Goal: Information Seeking & Learning: Understand process/instructions

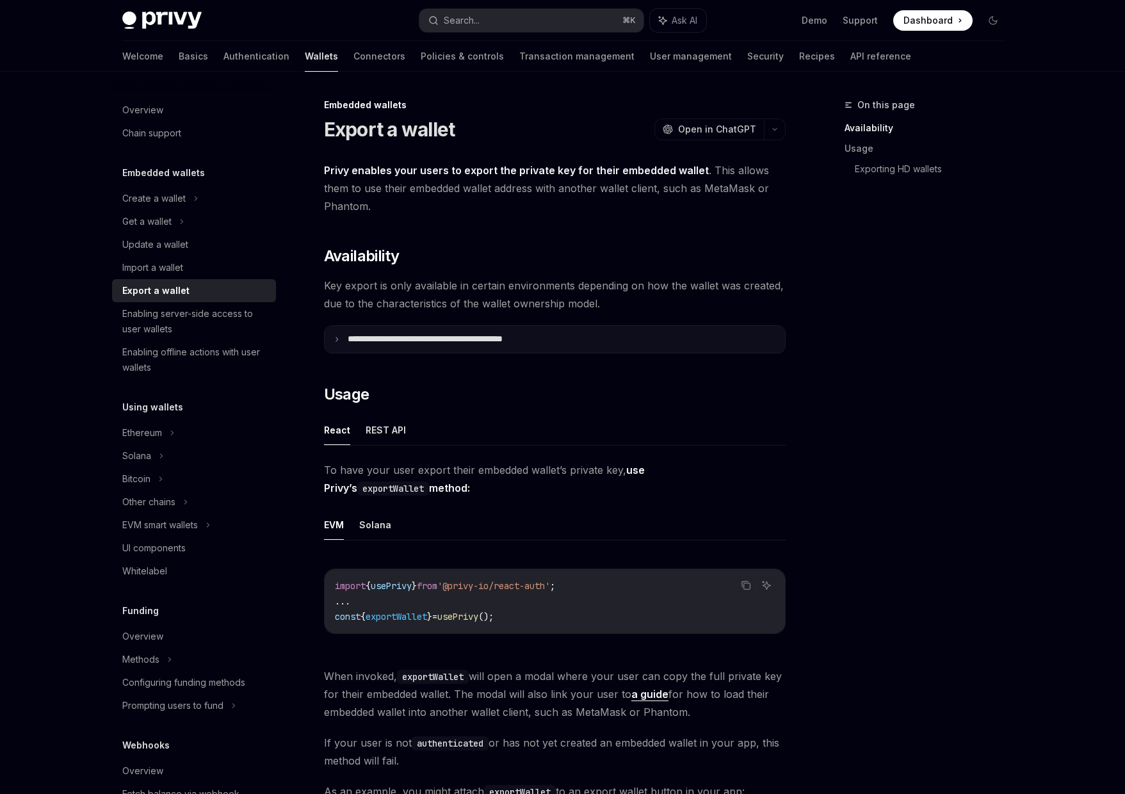
click at [334, 337] on icon at bounding box center [337, 339] width 6 height 6
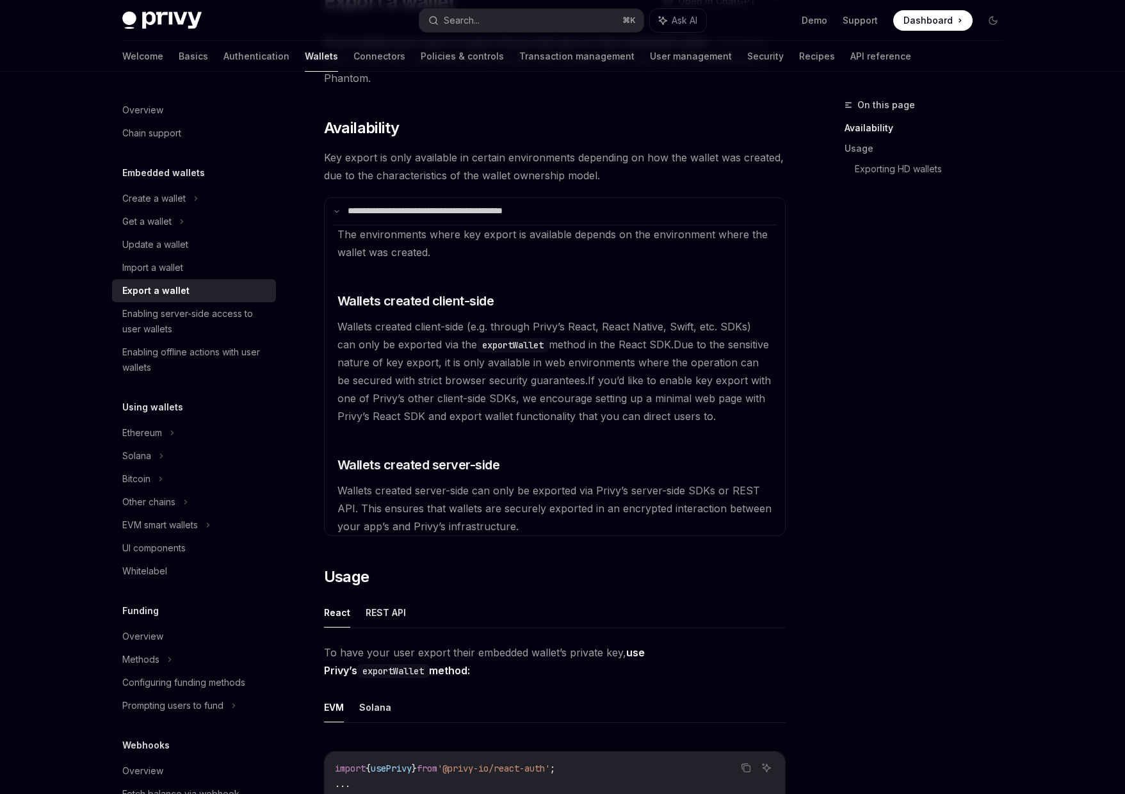
scroll to position [154, 0]
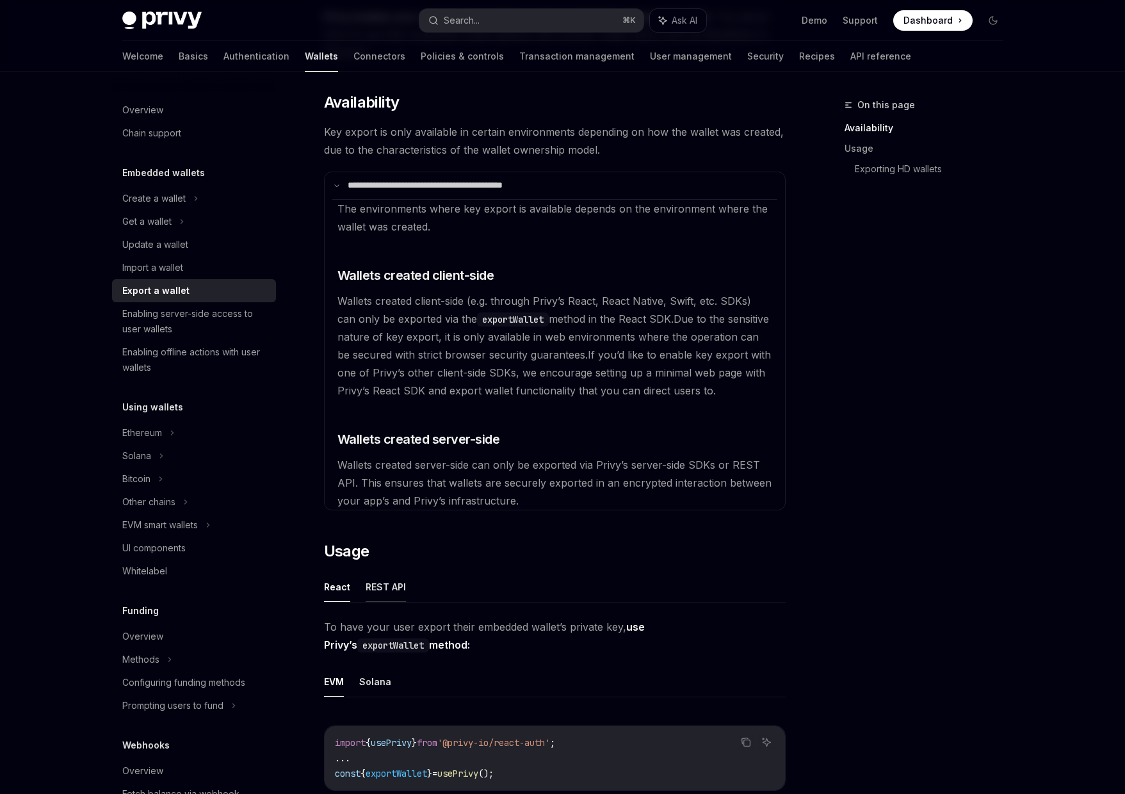
click at [384, 583] on button "REST API" at bounding box center [386, 587] width 40 height 30
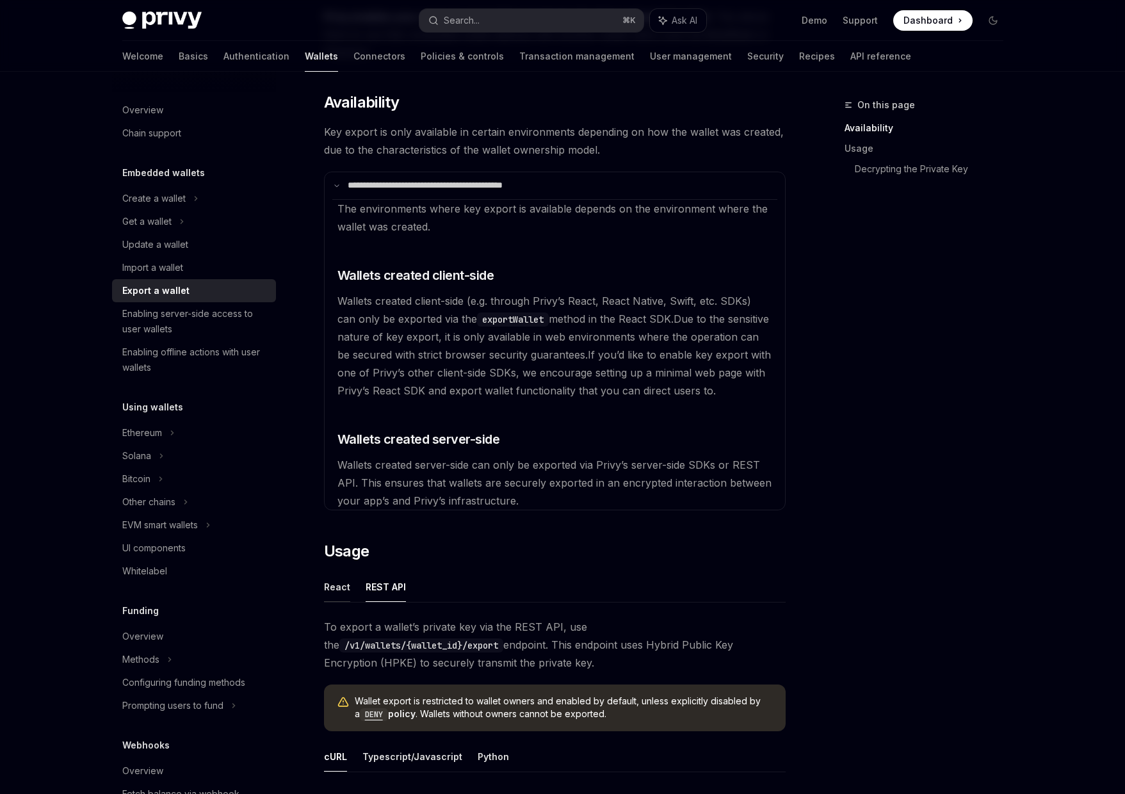
click at [334, 583] on button "React" at bounding box center [337, 587] width 26 height 30
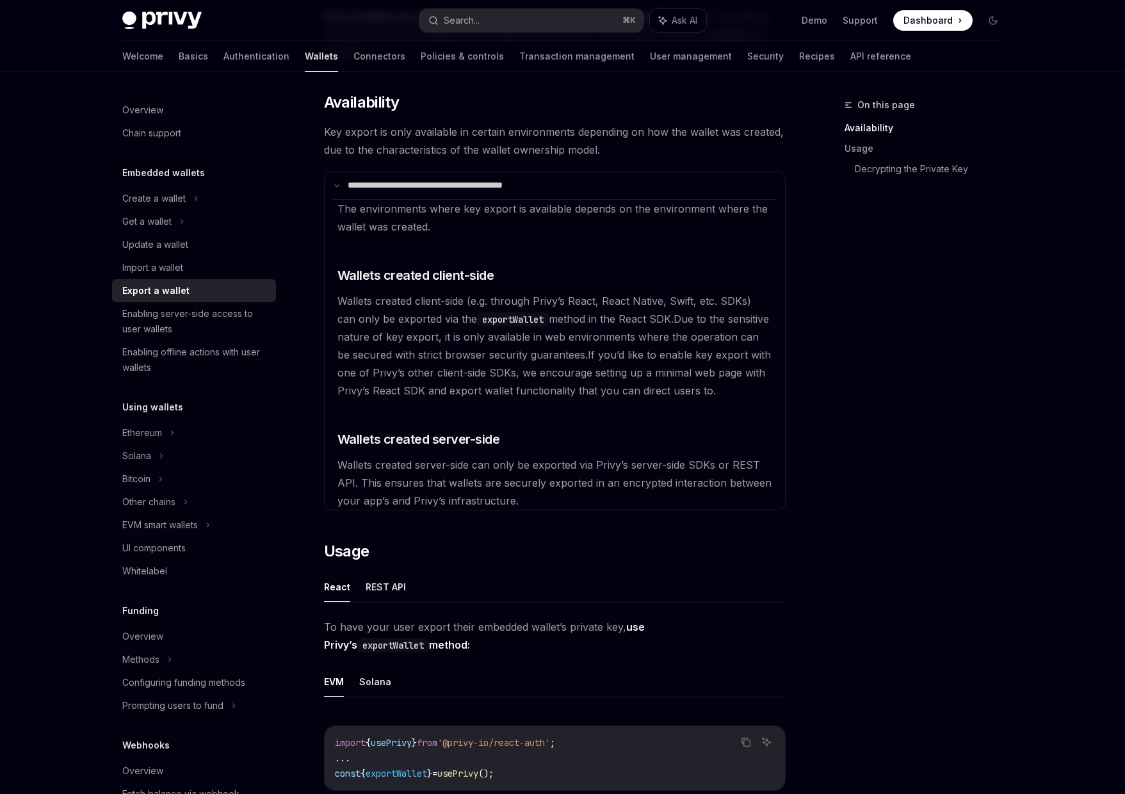
click at [334, 583] on button "React" at bounding box center [337, 587] width 26 height 30
type textarea "*"
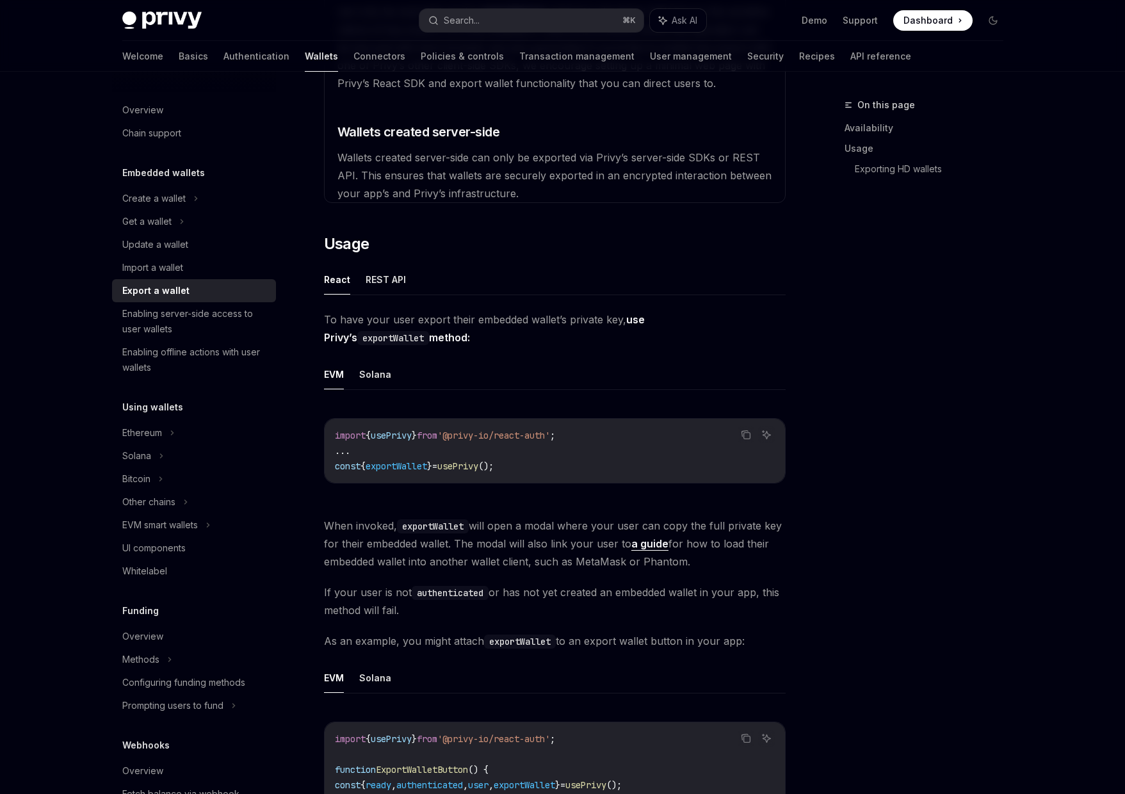
scroll to position [538, 0]
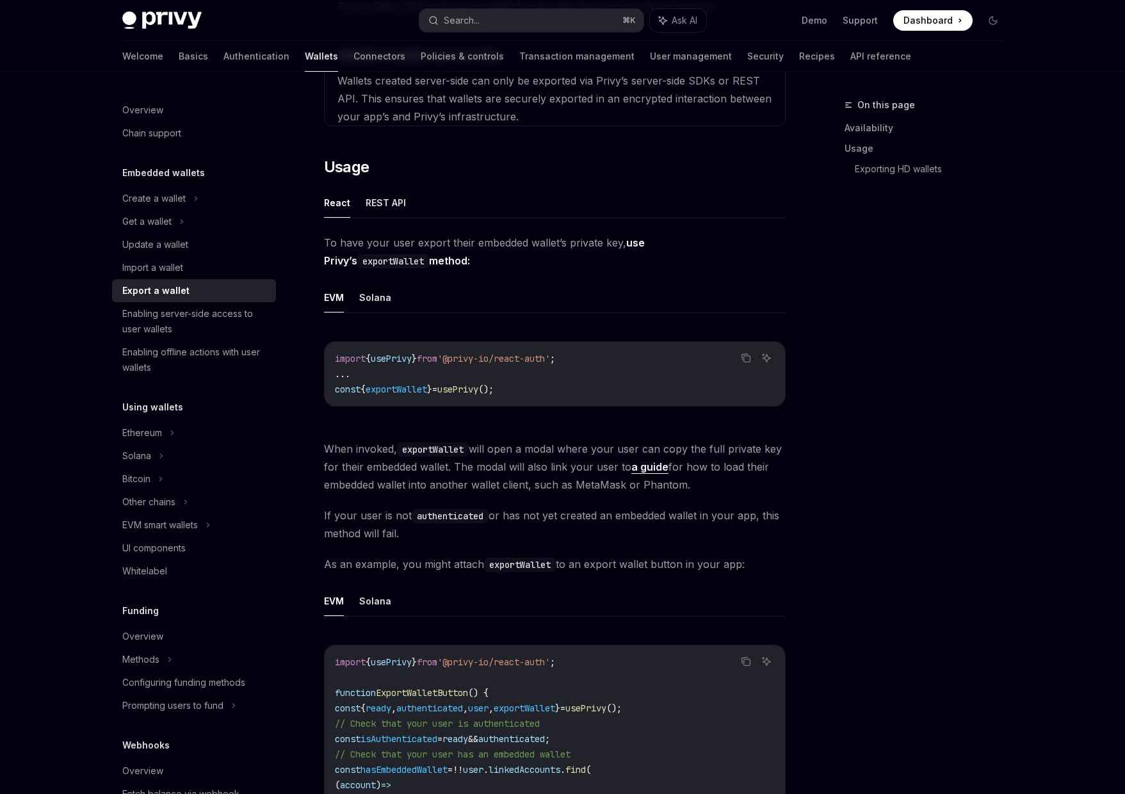
click at [921, 388] on div "On this page Availability Usage Exporting HD wallets" at bounding box center [916, 445] width 195 height 697
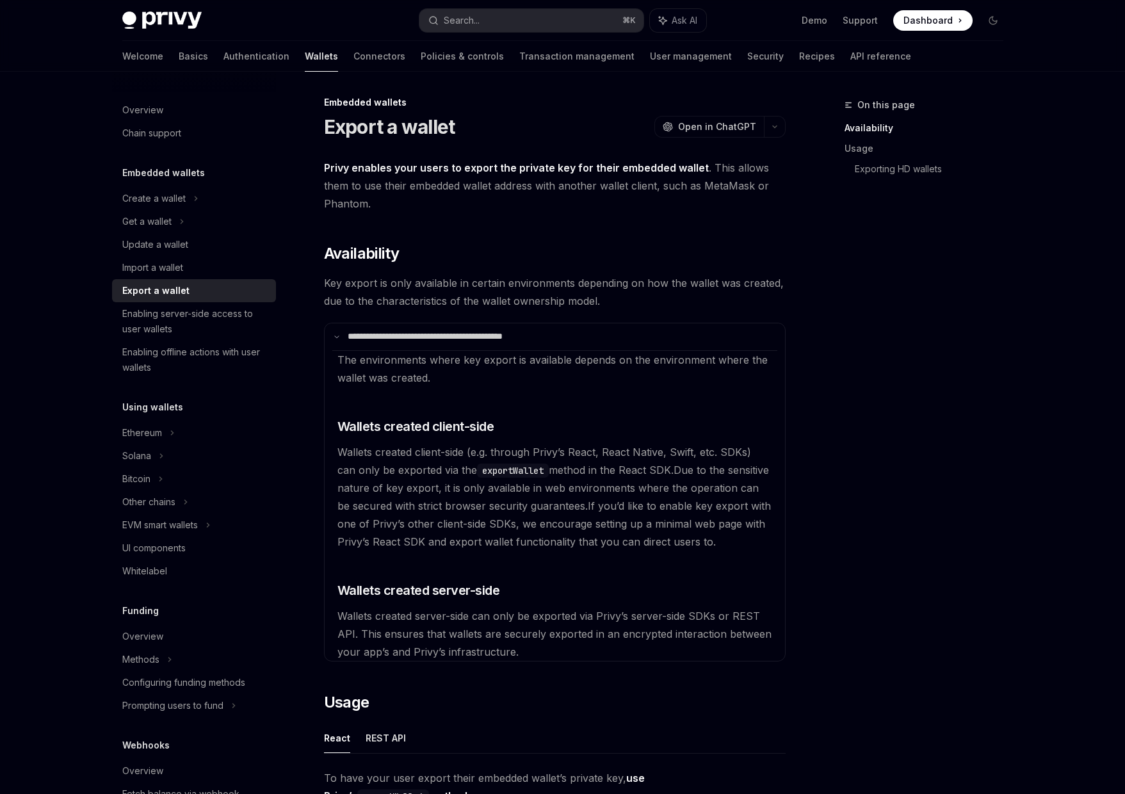
scroll to position [0, 0]
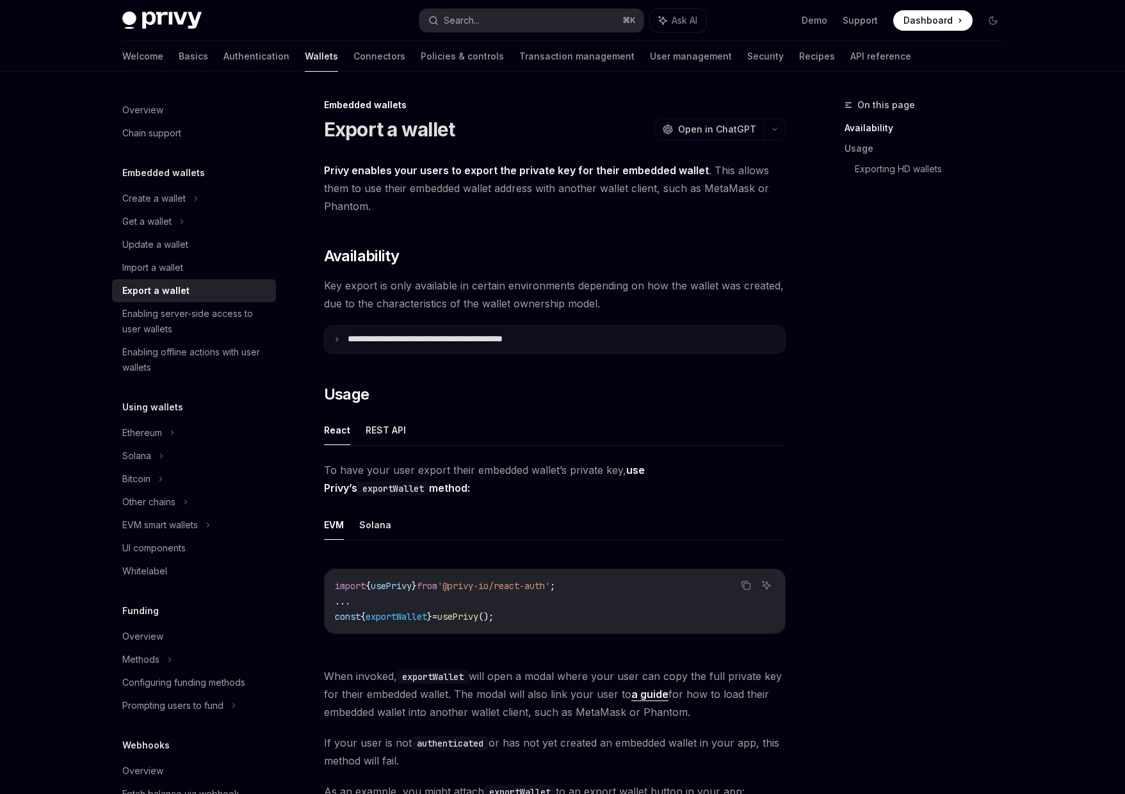
click at [343, 339] on summary "**********" at bounding box center [555, 339] width 460 height 27
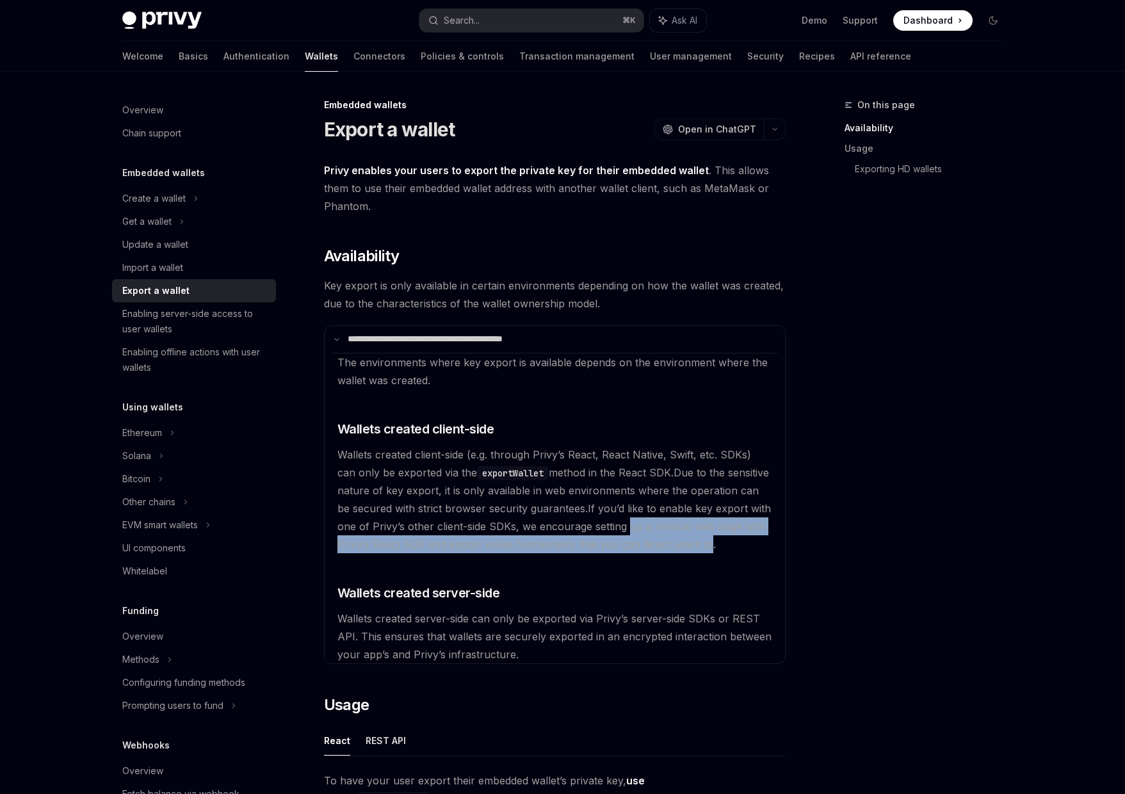
drag, startPoint x: 626, startPoint y: 528, endPoint x: 707, endPoint y: 542, distance: 82.0
click at [707, 542] on span "If you’d like to enable key export with one of Privy’s other client-side SDKs, …" at bounding box center [553, 526] width 433 height 49
copy span "up a minimal web page with [PERSON_NAME]’s React SDK and export wallet function…"
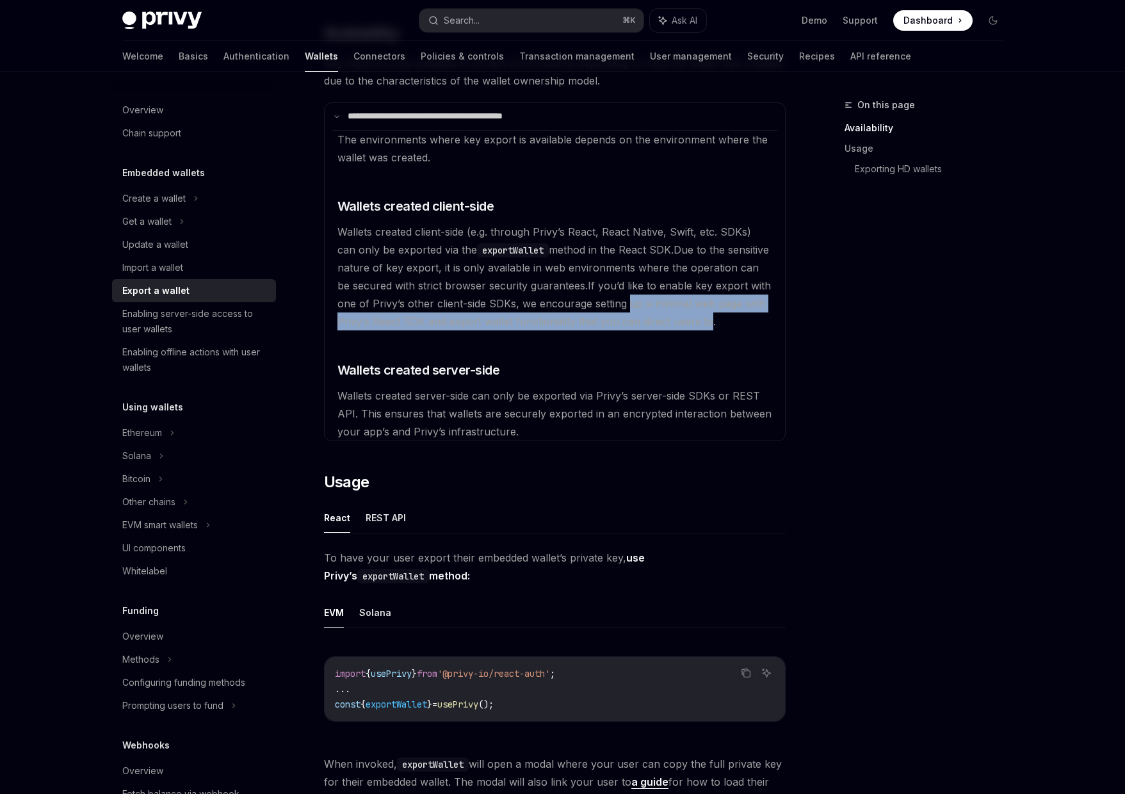
scroll to position [230, 0]
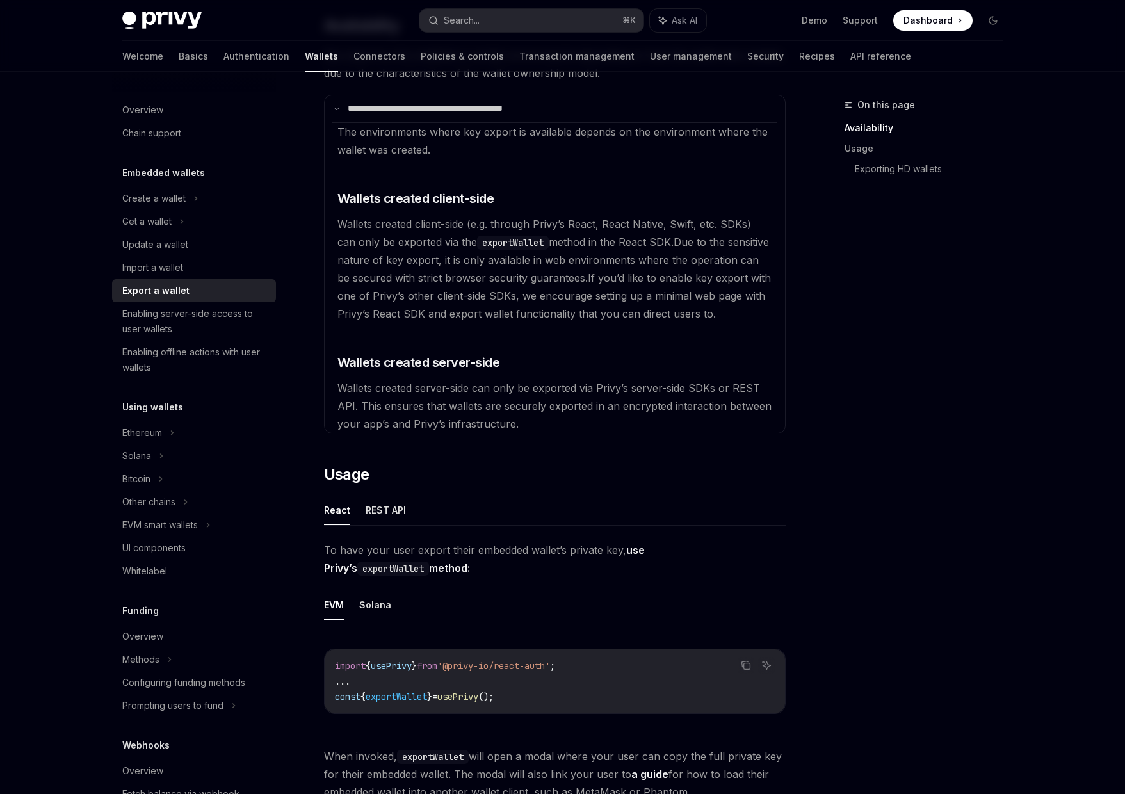
click at [429, 562] on code "exportWallet" at bounding box center [393, 569] width 72 height 14
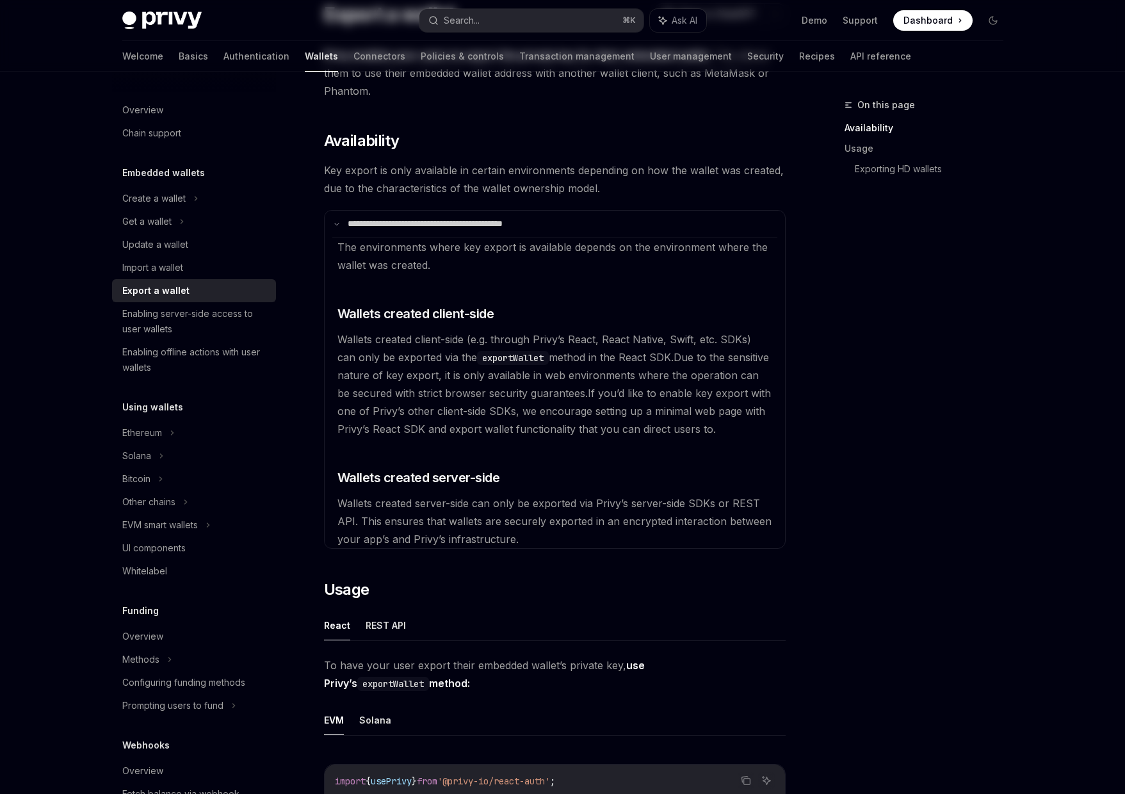
scroll to position [0, 0]
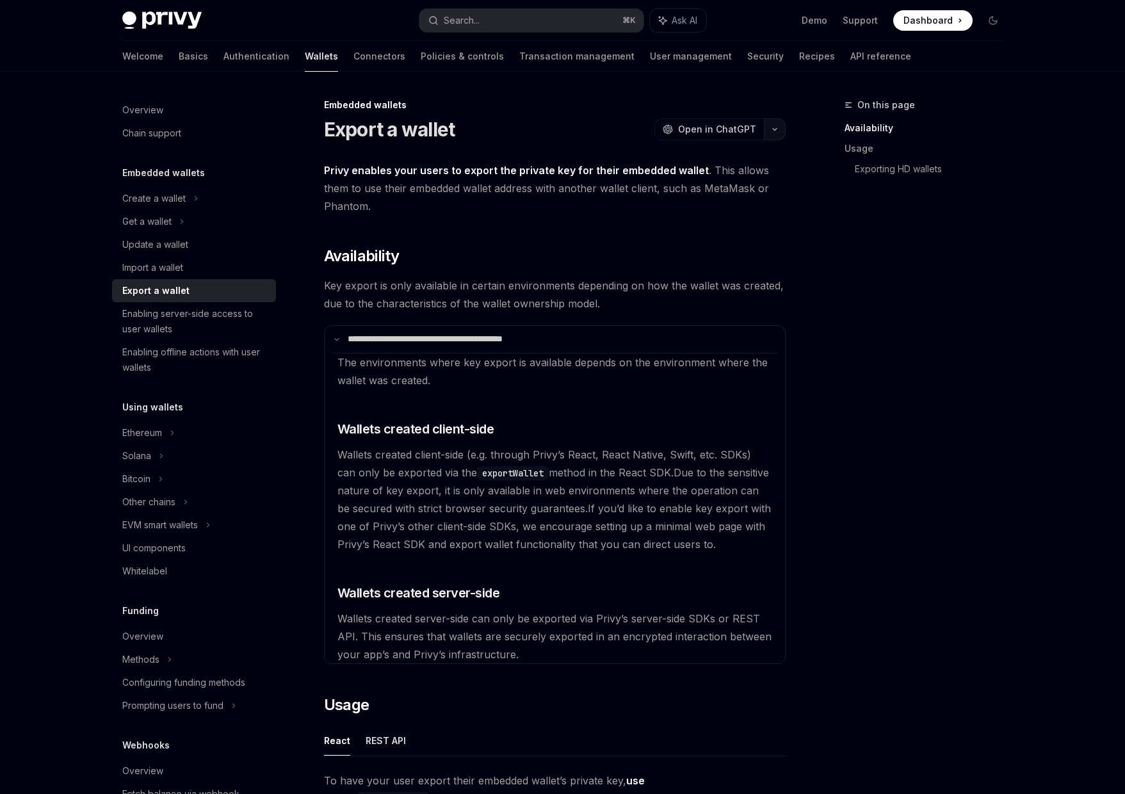
click at [780, 129] on button "button" at bounding box center [775, 129] width 22 height 22
click at [719, 130] on span "Open in ChatGPT" at bounding box center [717, 129] width 78 height 13
